Goal: Information Seeking & Learning: Learn about a topic

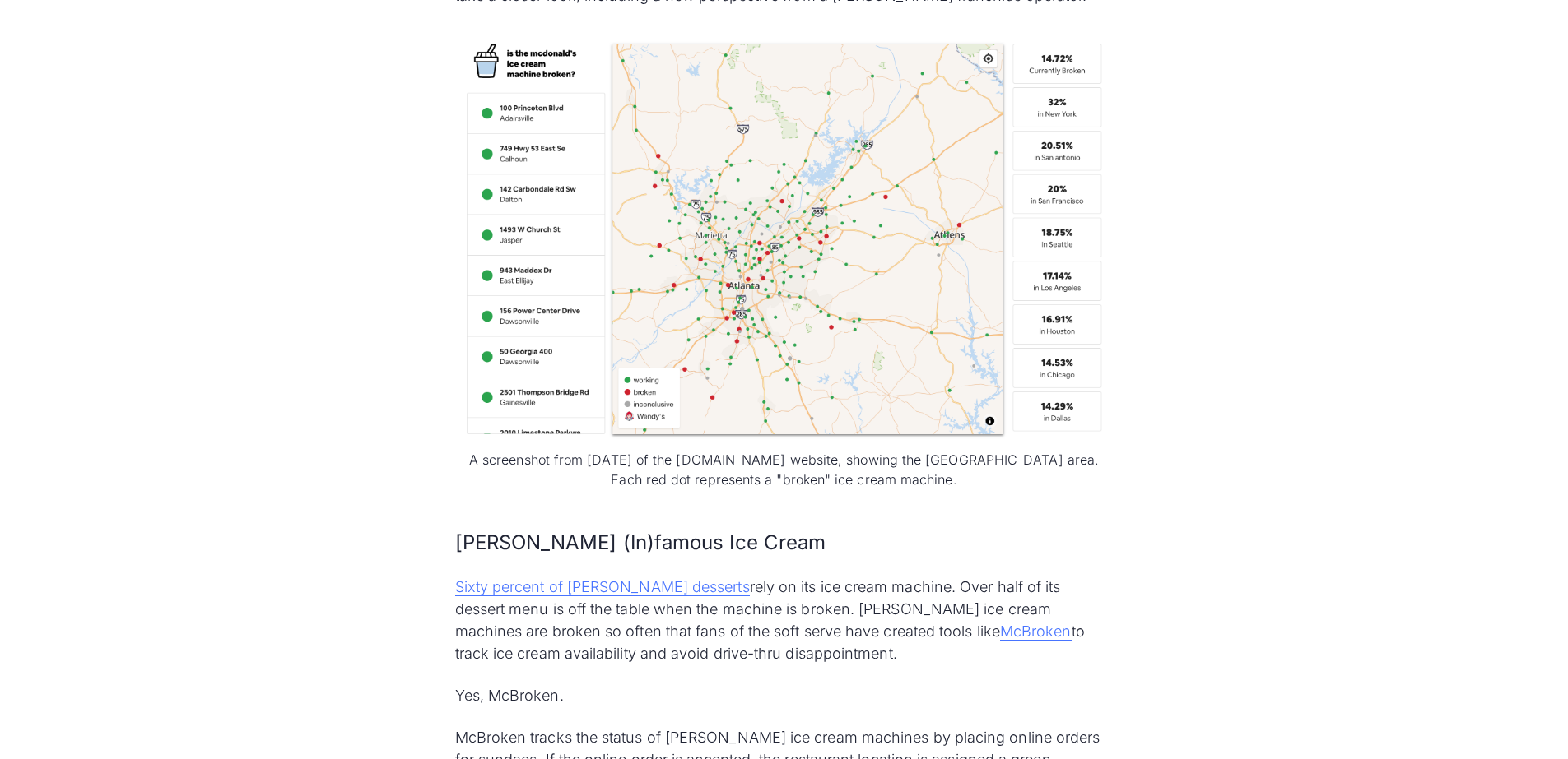
scroll to position [1316, 0]
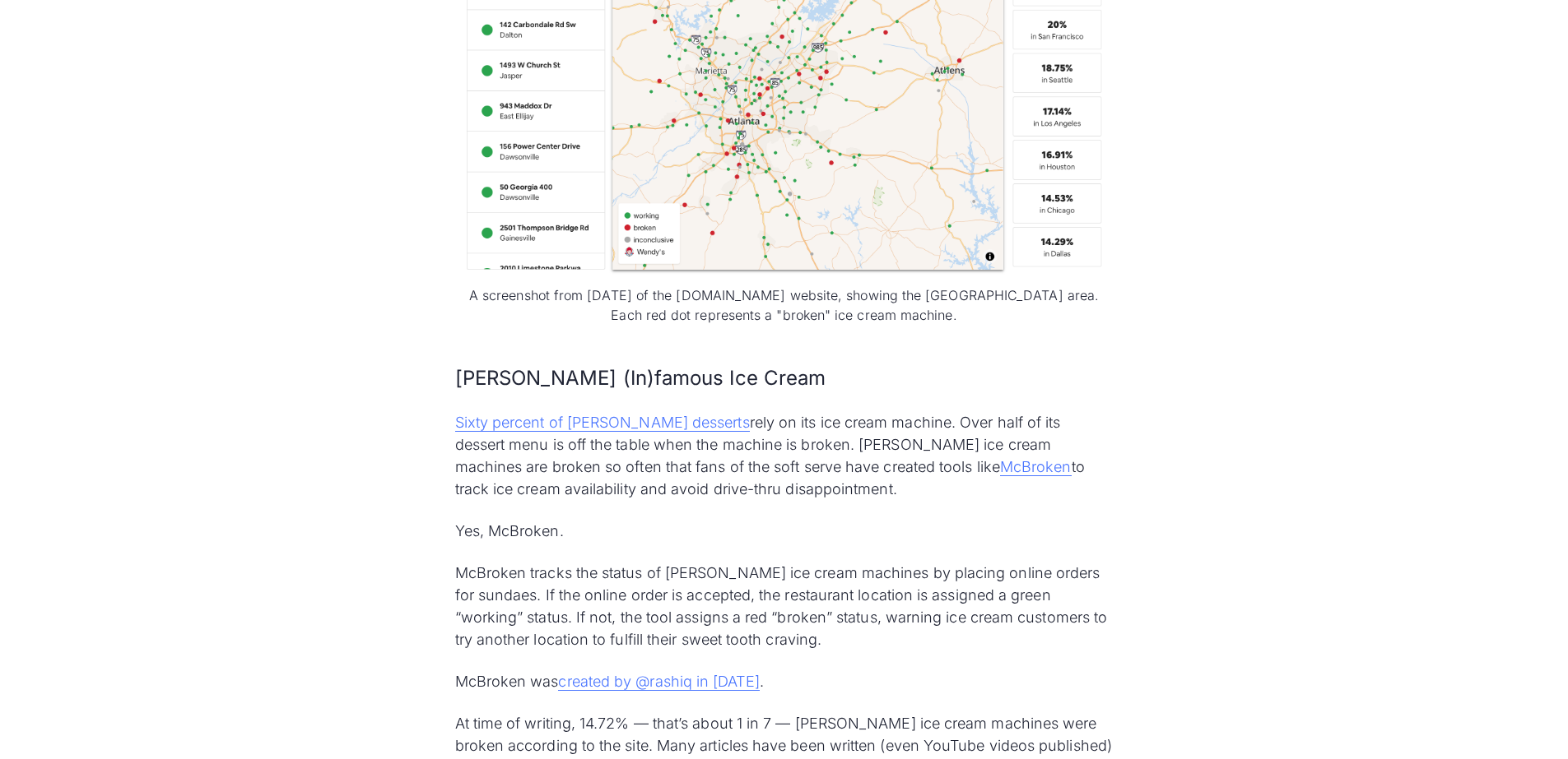
click at [726, 364] on h3 "[PERSON_NAME] (In)famous Ice Cream" at bounding box center [784, 378] width 658 height 28
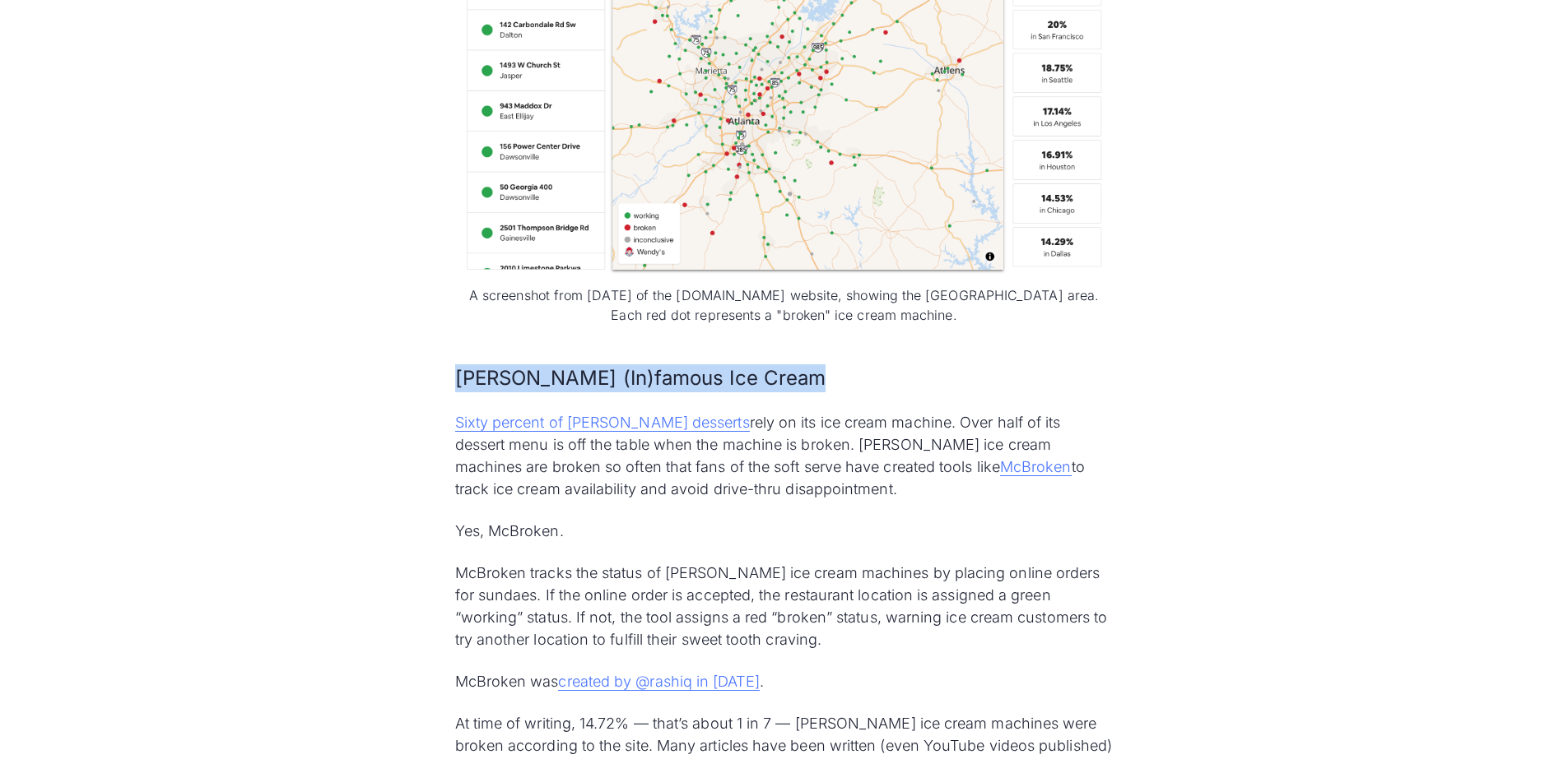
click at [728, 364] on h3 "[PERSON_NAME] (In)famous Ice Cream" at bounding box center [784, 378] width 658 height 28
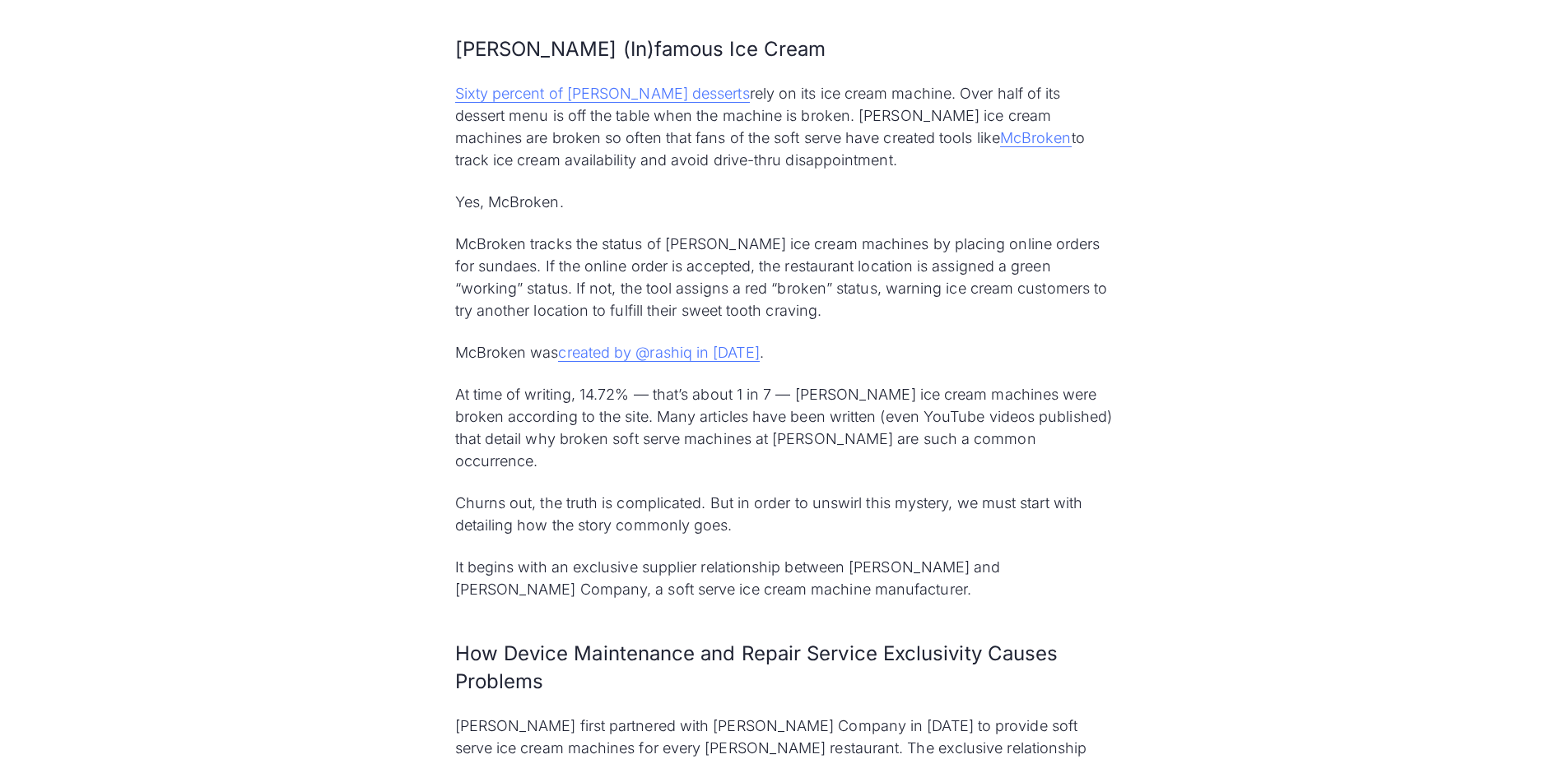
click at [640, 384] on p "At time of writing, 14.72% — that’s about 1 in 7 — [PERSON_NAME] ice cream mach…" at bounding box center [784, 428] width 658 height 89
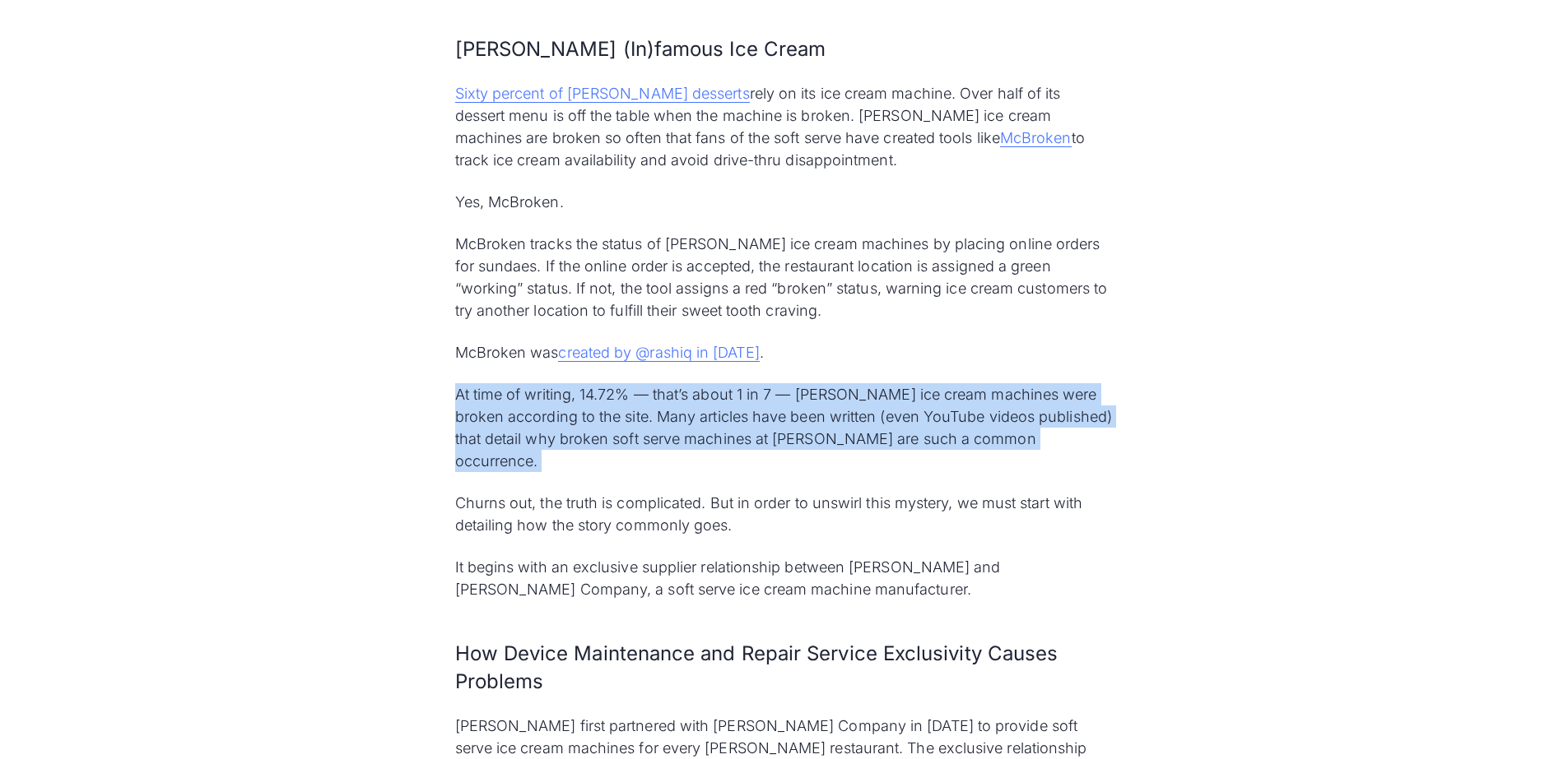
click at [640, 384] on p "At time of writing, 14.72% — that’s about 1 in 7 — [PERSON_NAME] ice cream mach…" at bounding box center [784, 428] width 658 height 89
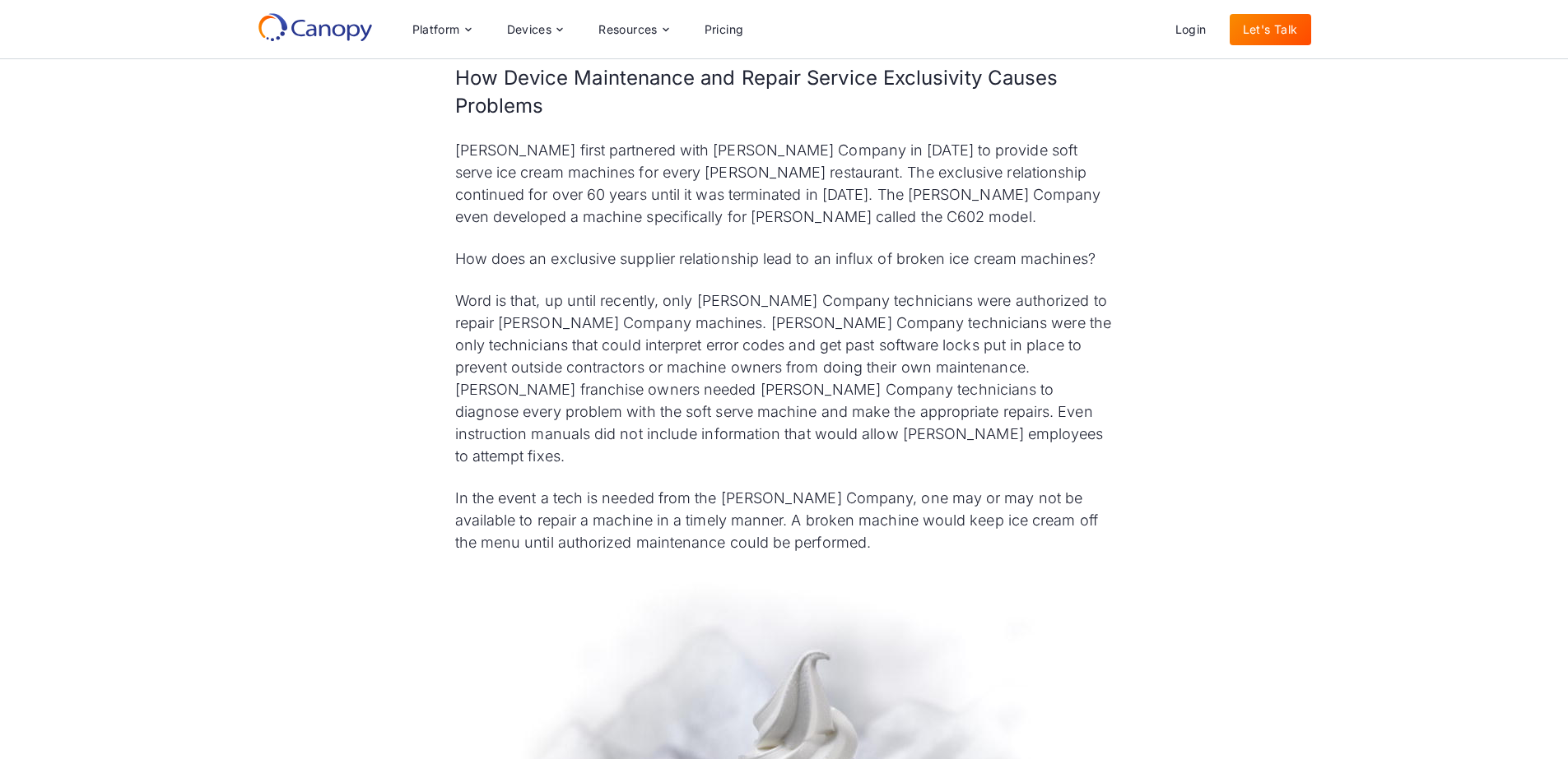
scroll to position [1892, 0]
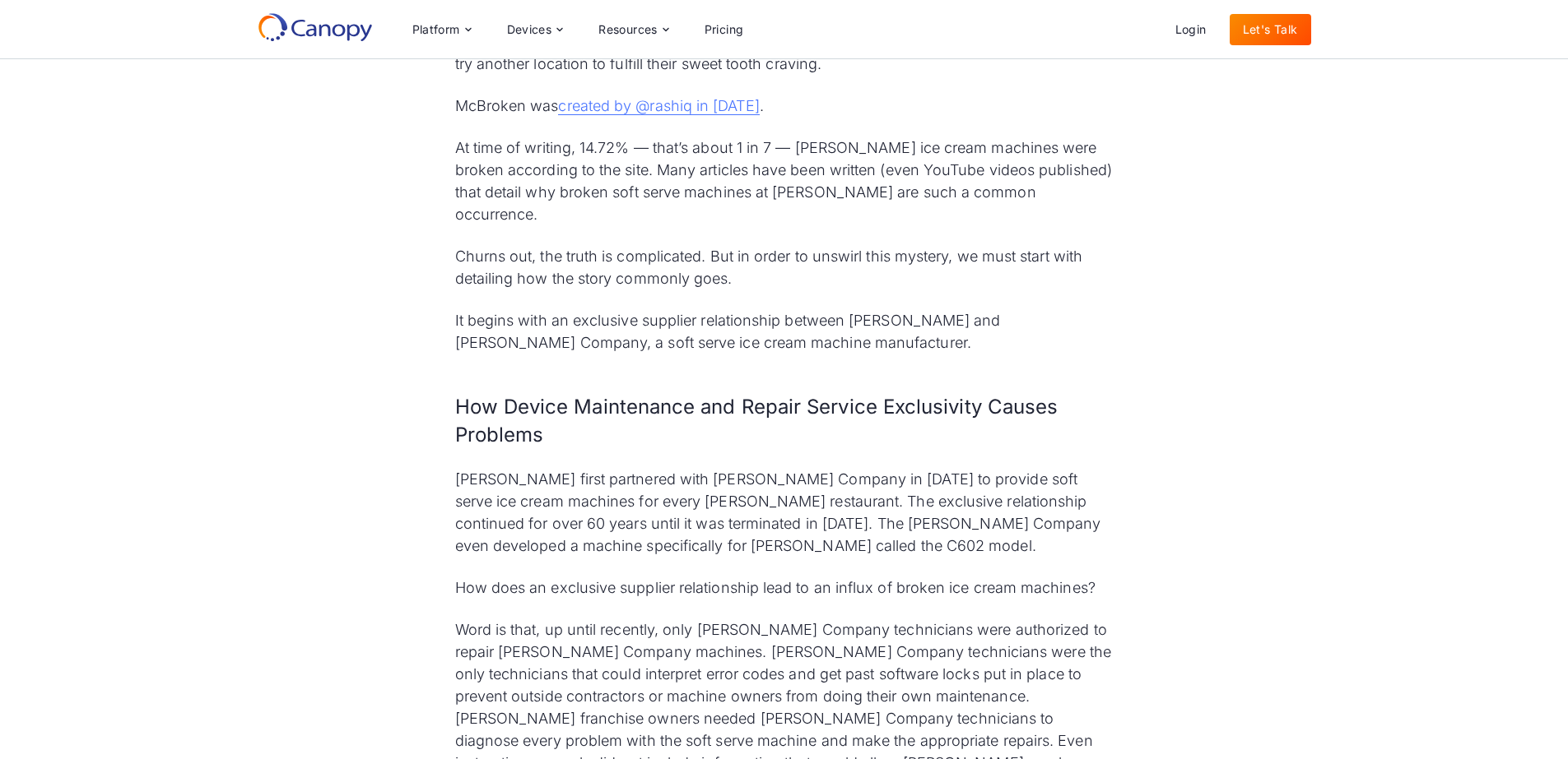
drag, startPoint x: 510, startPoint y: 408, endPoint x: 536, endPoint y: 409, distance: 26.0
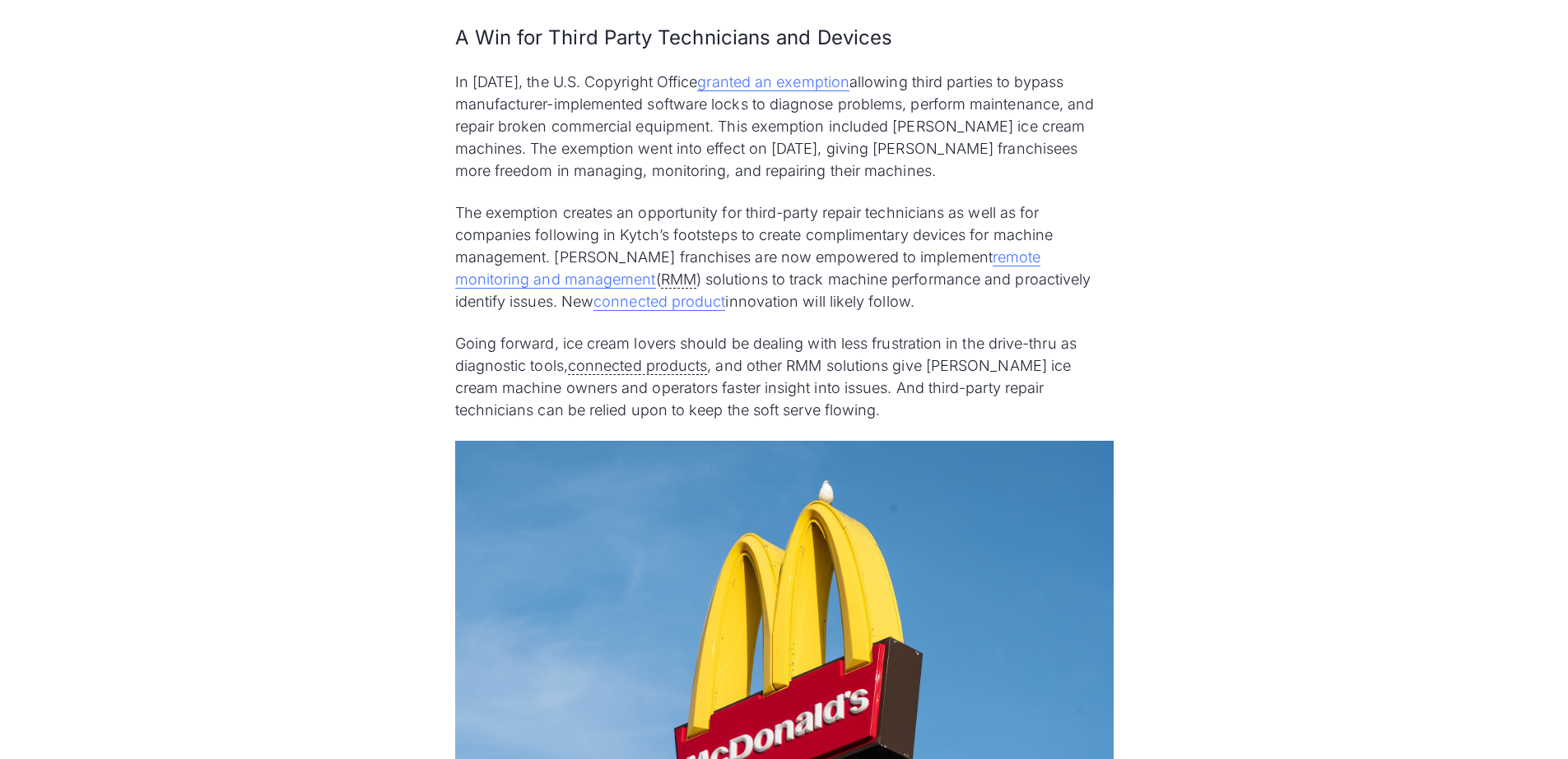
scroll to position [4443, 0]
